Goal: Task Accomplishment & Management: Complete application form

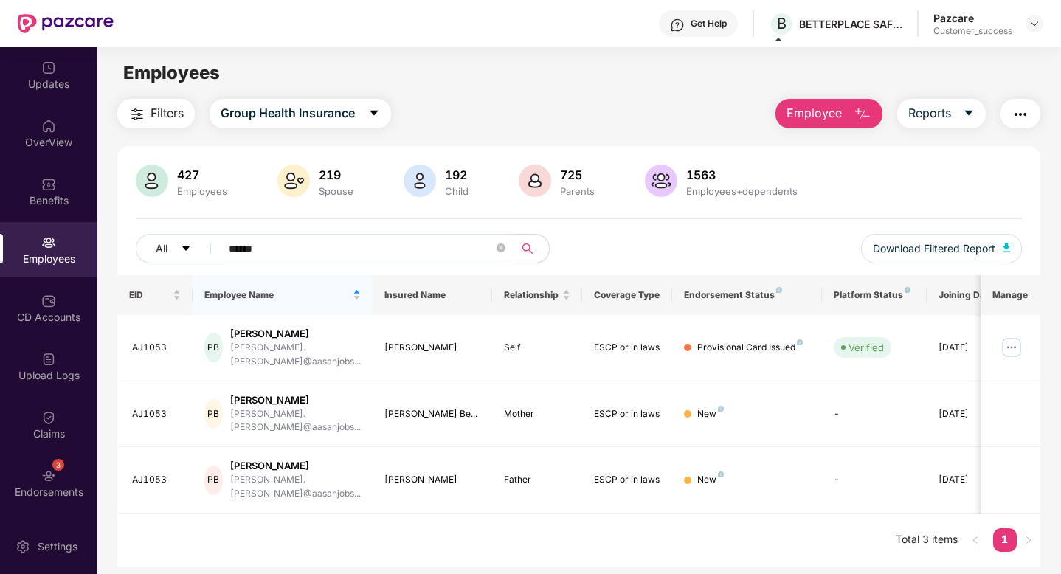
scroll to position [47, 0]
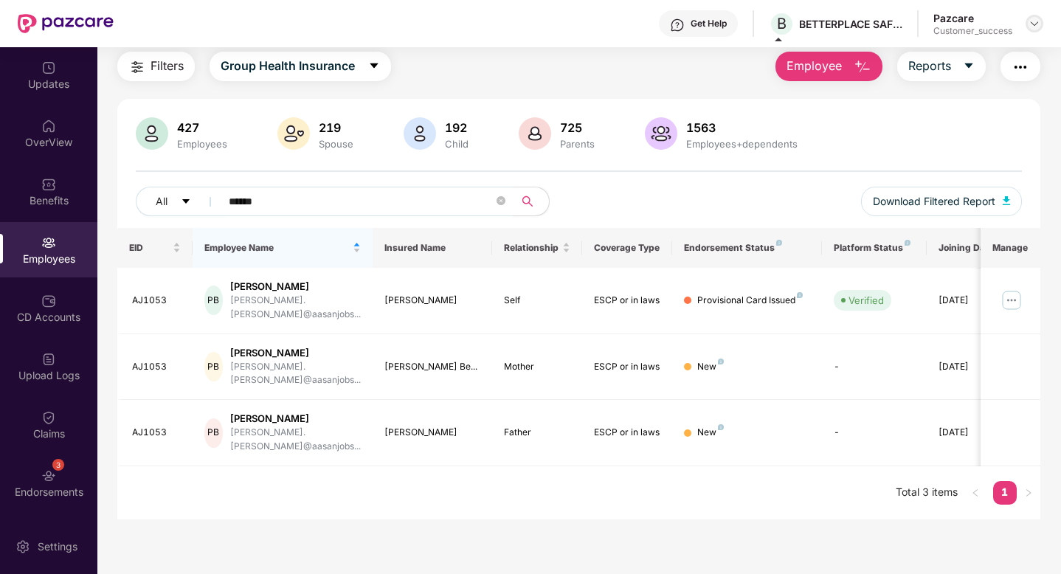
click at [1036, 26] on img at bounding box center [1034, 24] width 12 height 12
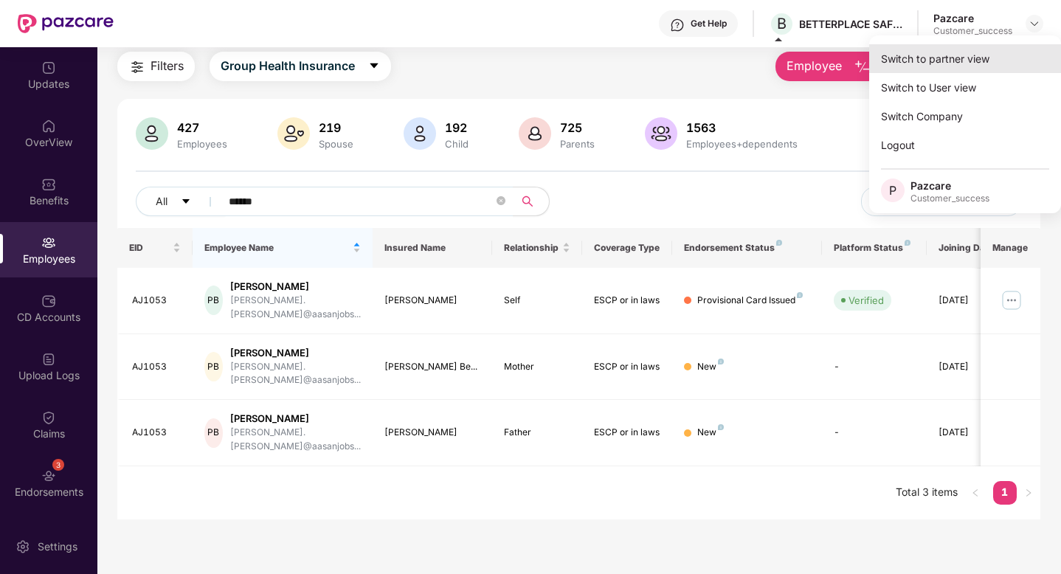
click at [961, 60] on div "Switch to partner view" at bounding box center [965, 58] width 192 height 29
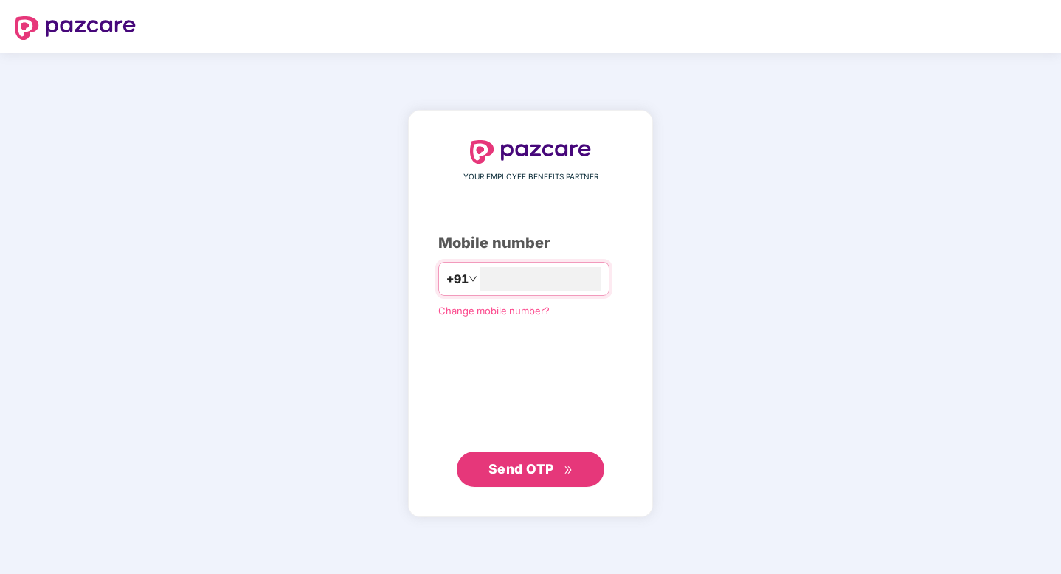
type input "**********"
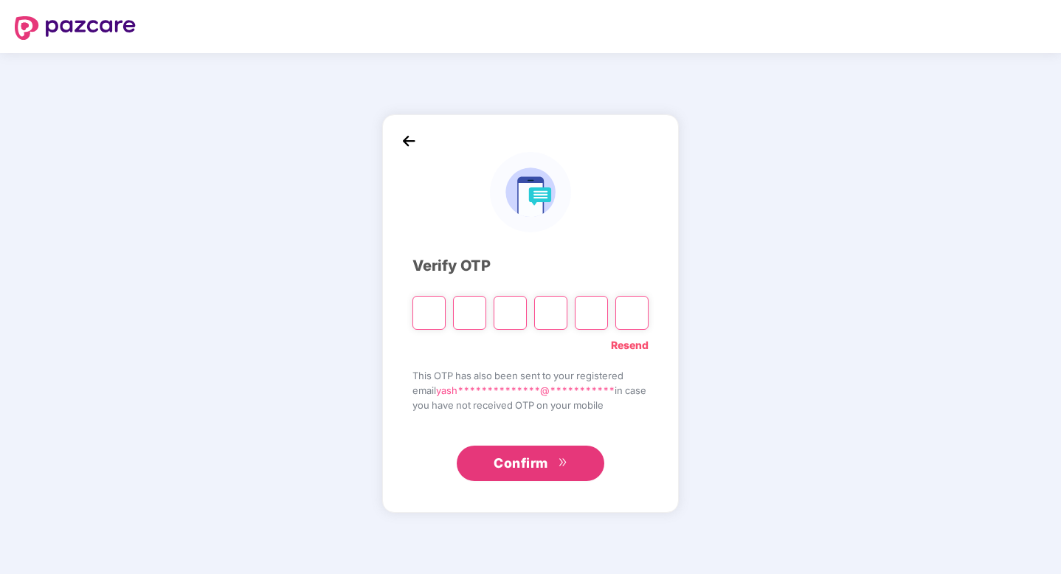
type input "*"
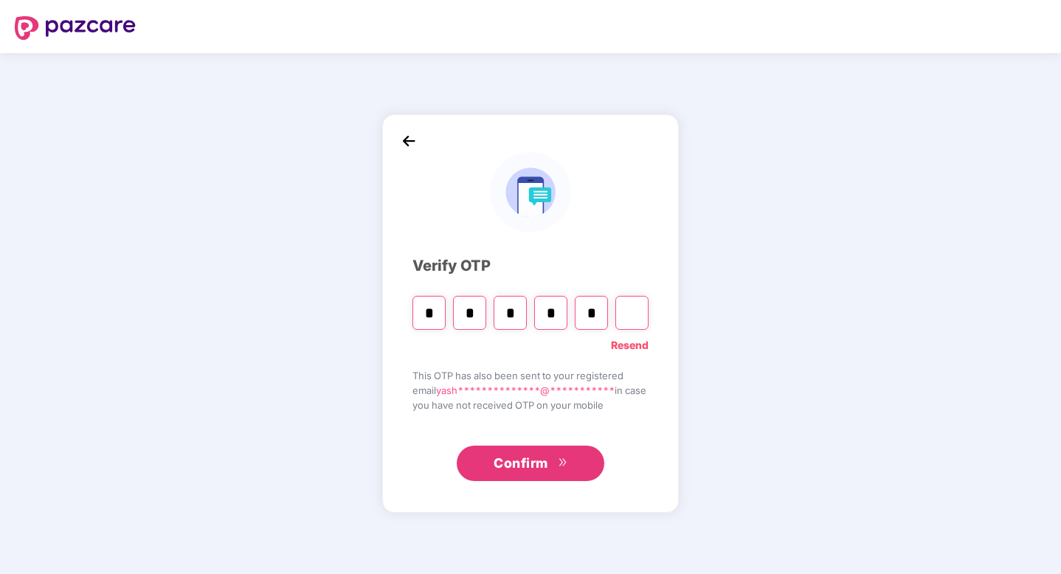
type input "*"
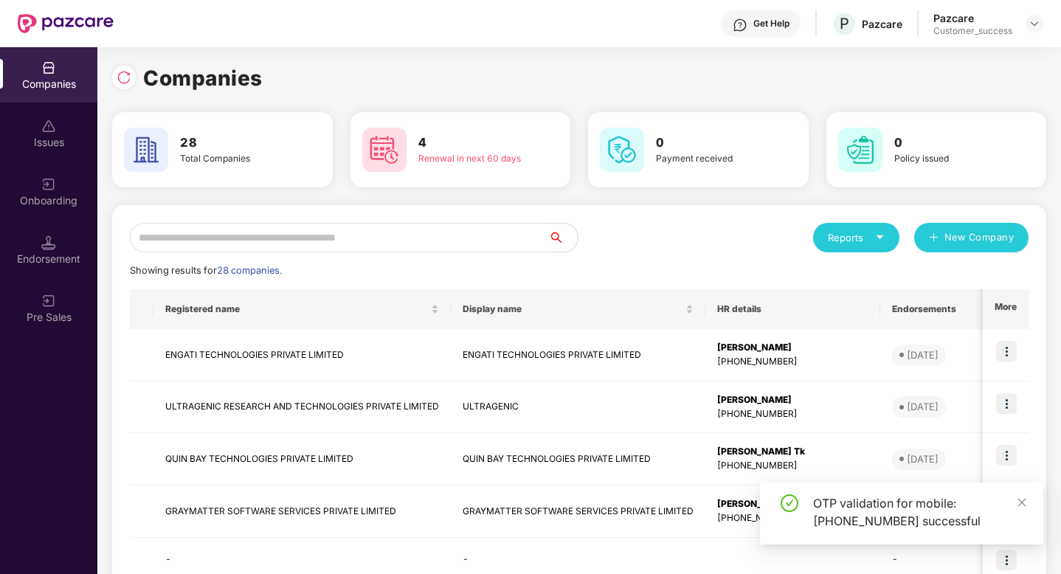
click at [196, 243] on input "text" at bounding box center [339, 238] width 418 height 30
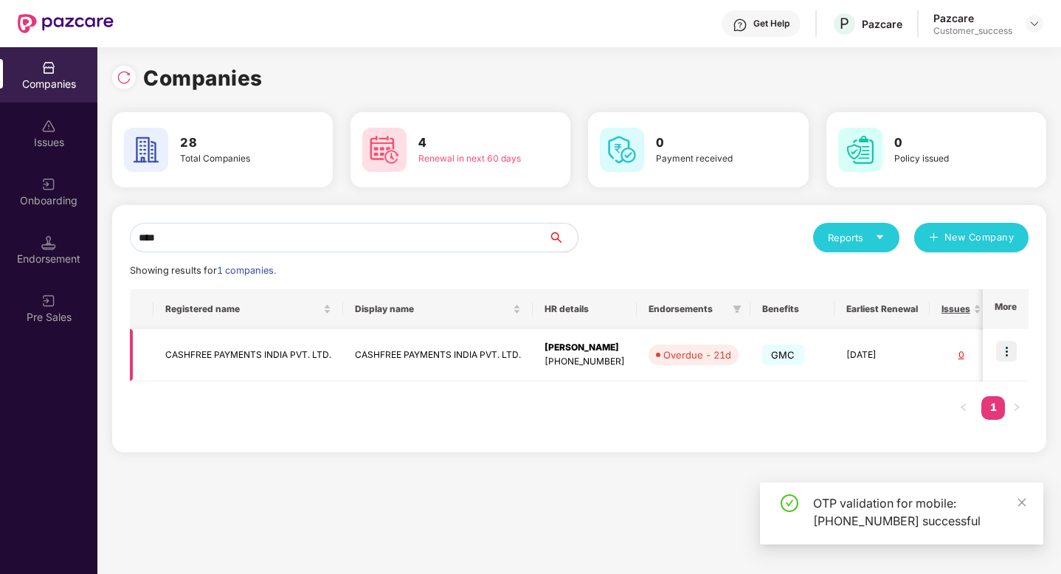
type input "****"
click at [279, 356] on td "CASHFREE PAYMENTS INDIA PVT. LTD." at bounding box center [248, 355] width 190 height 52
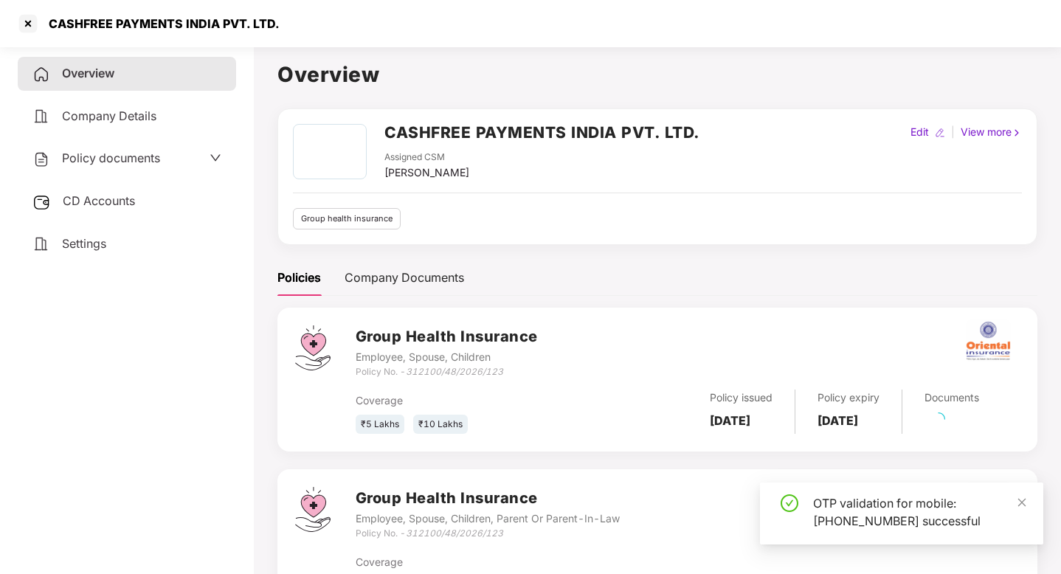
click at [113, 167] on div "Policy documents" at bounding box center [96, 158] width 128 height 19
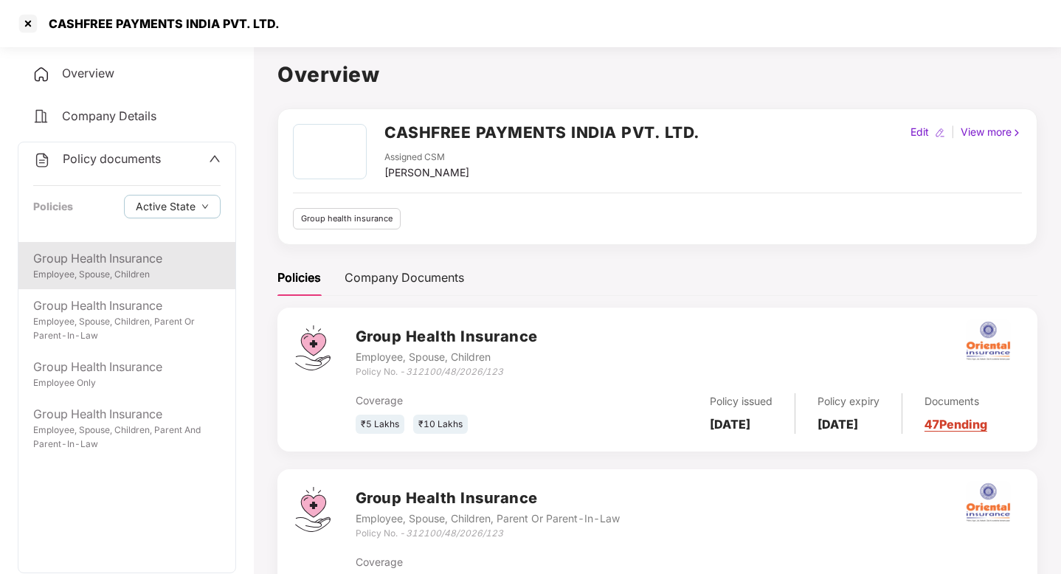
click at [136, 287] on div "Group Health Insurance Employee, Spouse, Children" at bounding box center [126, 265] width 217 height 47
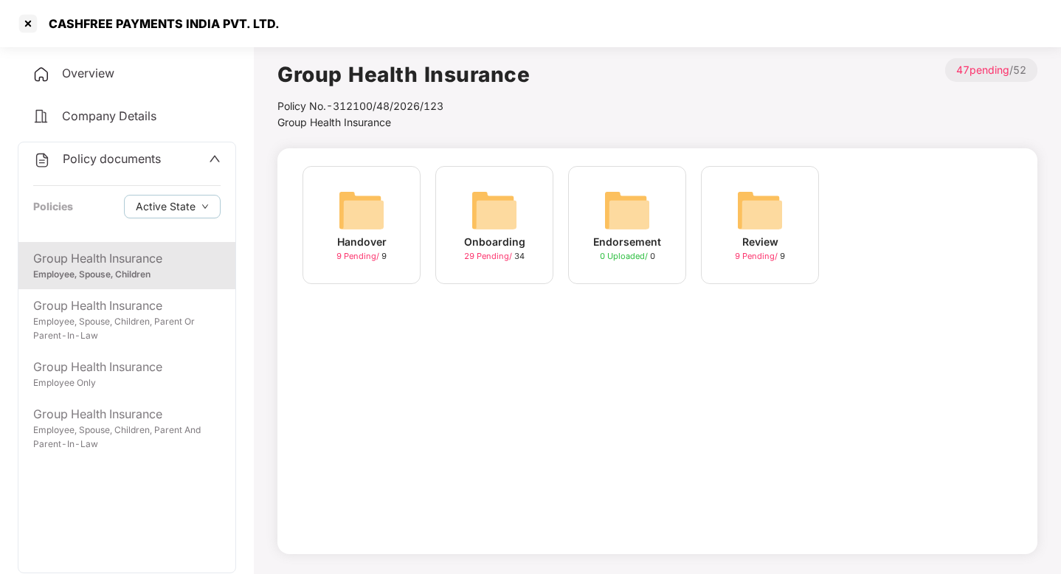
click at [443, 226] on div "Onboarding 29 Pending / 34" at bounding box center [494, 225] width 118 height 118
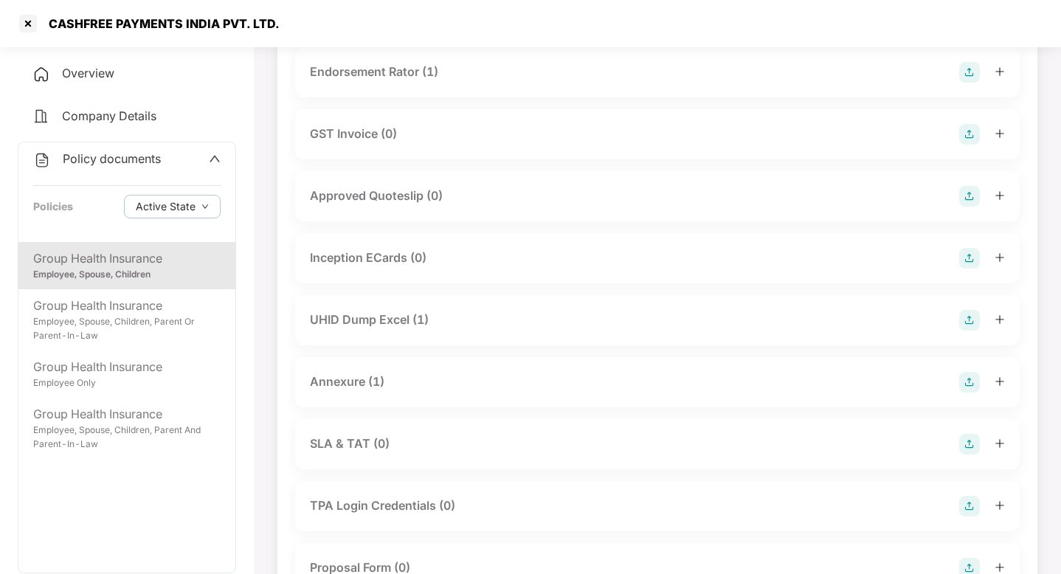
scroll to position [494, 0]
click at [442, 373] on div "Annexure (1)" at bounding box center [657, 379] width 695 height 21
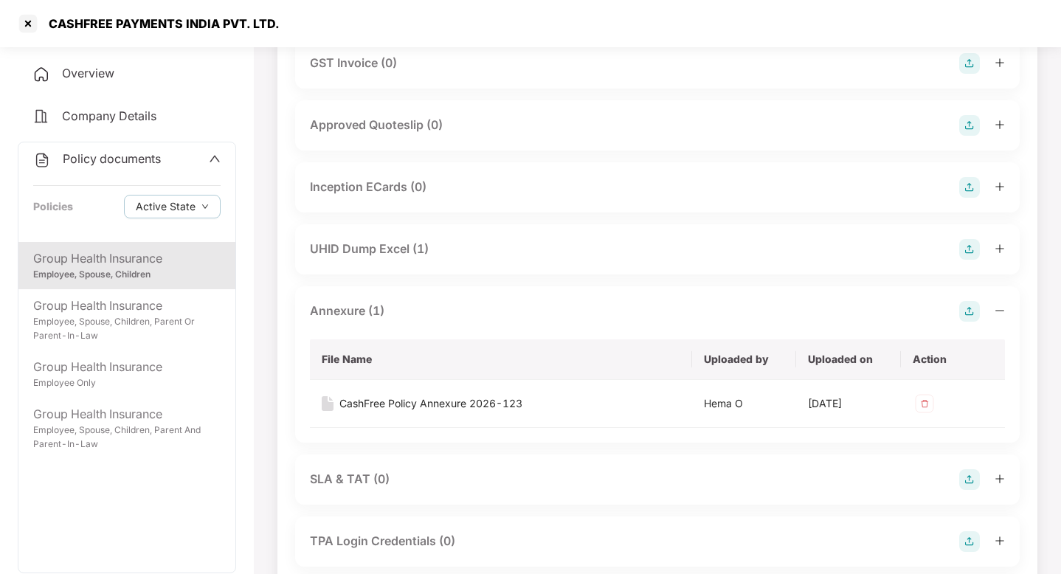
scroll to position [558, 0]
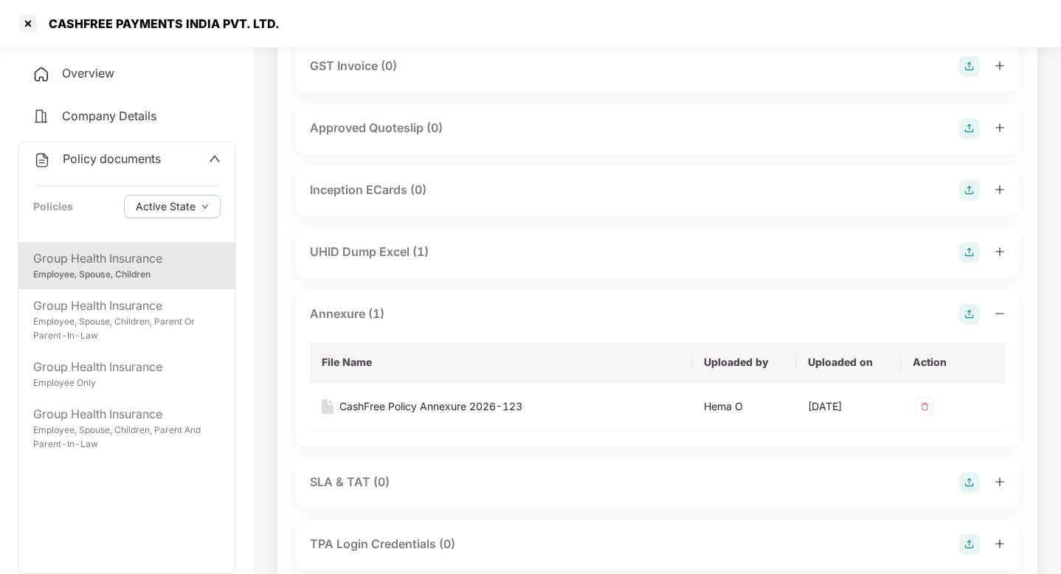
click at [972, 316] on img at bounding box center [969, 314] width 21 height 21
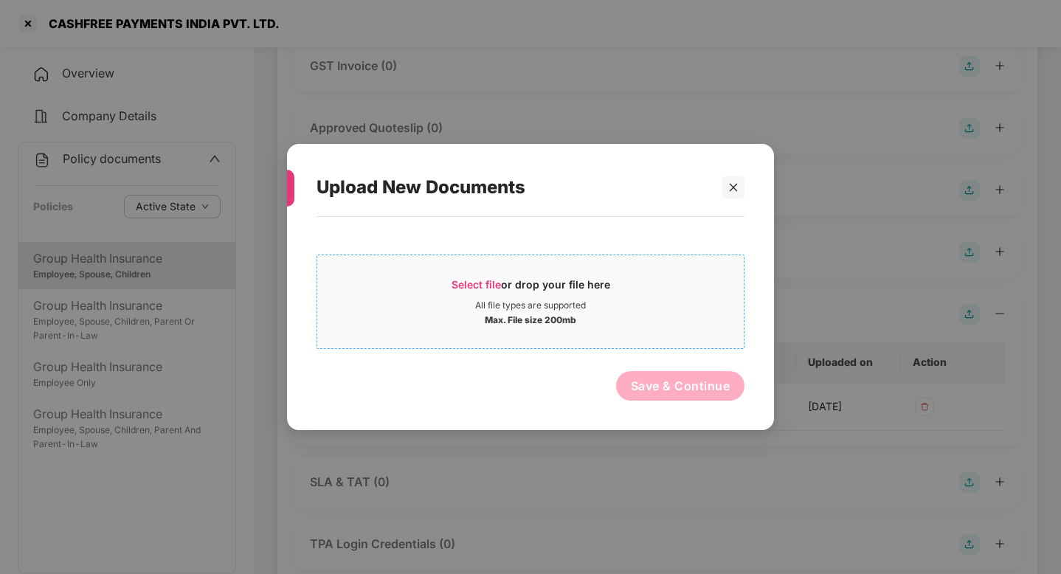
click at [559, 320] on div "Max. File size 200mb" at bounding box center [530, 318] width 91 height 15
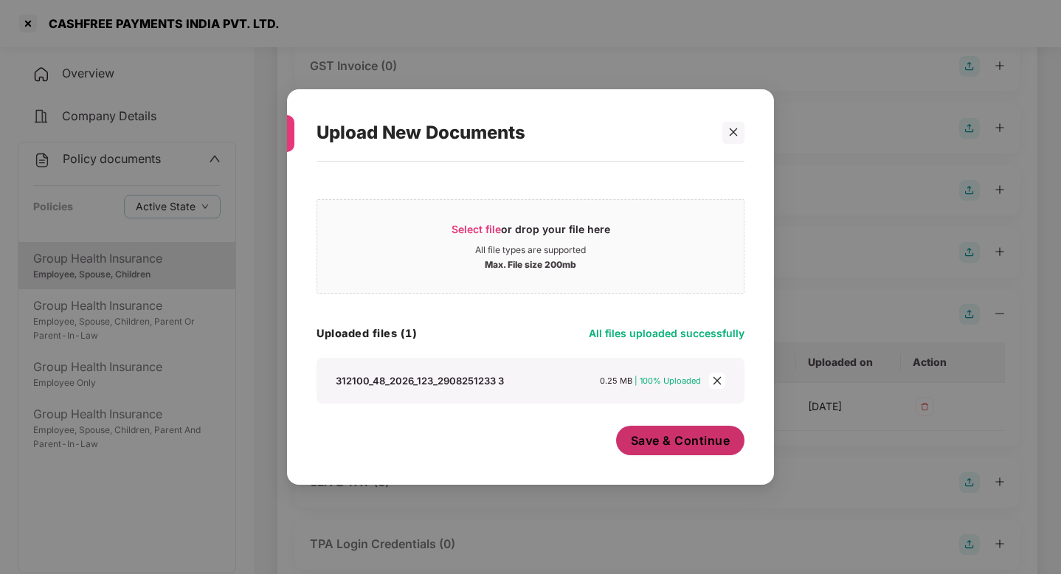
click at [686, 447] on span "Save & Continue" at bounding box center [681, 440] width 100 height 16
